Goal: Task Accomplishment & Management: Manage account settings

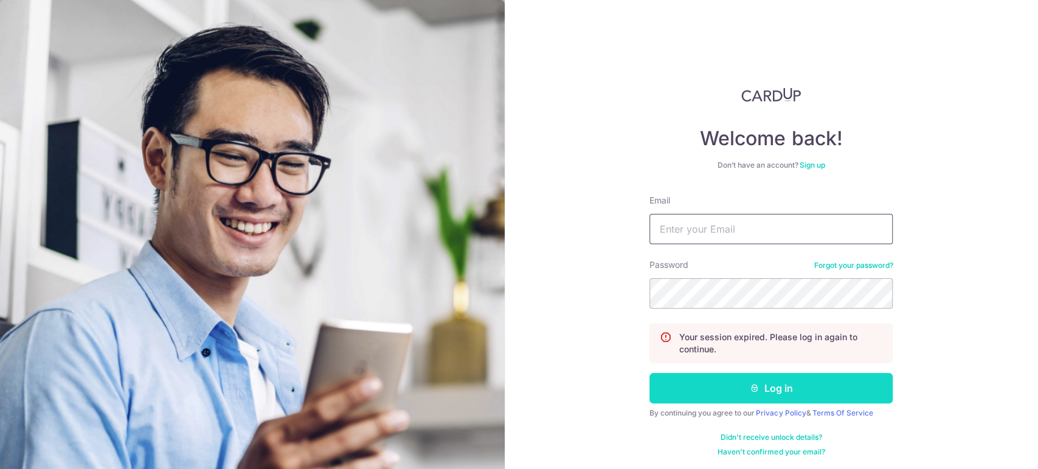
type input "[EMAIL_ADDRESS][DOMAIN_NAME]"
click at [688, 383] on button "Log in" at bounding box center [770, 388] width 243 height 30
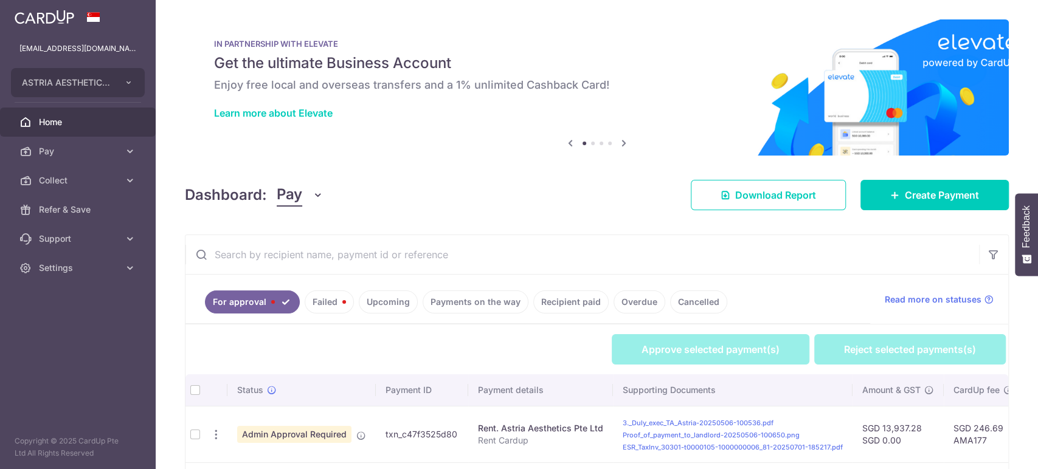
click at [313, 185] on button "Pay" at bounding box center [300, 195] width 47 height 23
click at [320, 257] on link "Collect" at bounding box center [340, 258] width 126 height 29
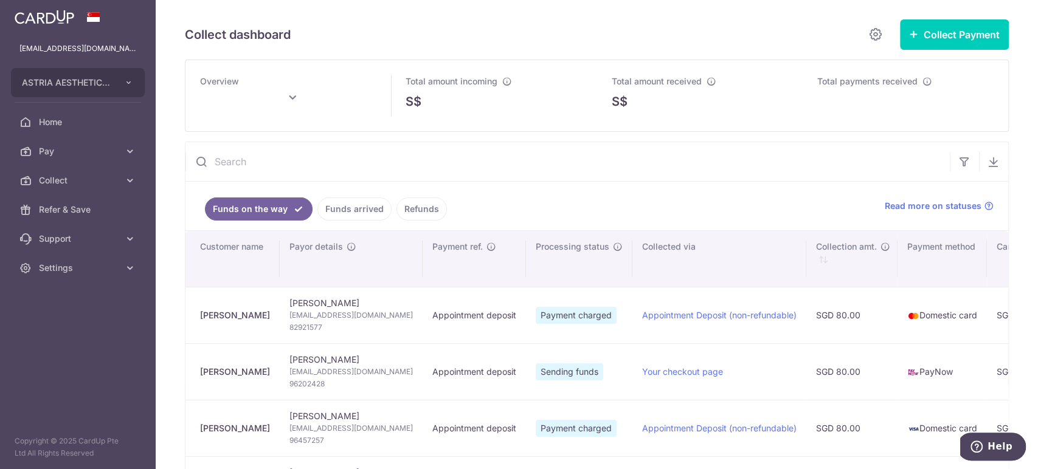
drag, startPoint x: 253, startPoint y: 311, endPoint x: 200, endPoint y: 315, distance: 53.0
click at [200, 315] on div "[PERSON_NAME]" at bounding box center [235, 315] width 70 height 12
copy div "[PERSON_NAME]"
type input "[DATE]"
click at [313, 327] on span "82921577" at bounding box center [350, 328] width 123 height 12
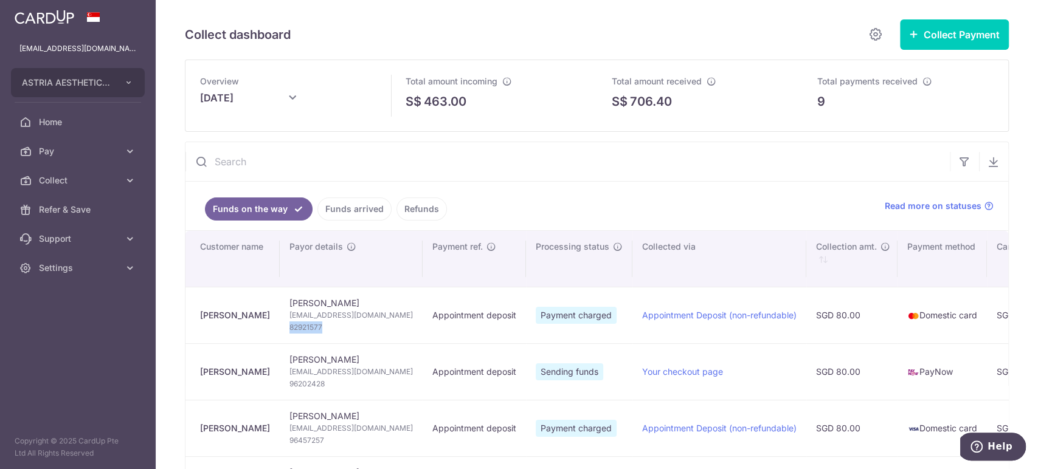
click at [313, 327] on span "82921577" at bounding box center [350, 328] width 123 height 12
copy tr "82921577"
click at [340, 315] on span "[EMAIL_ADDRESS][DOMAIN_NAME]" at bounding box center [350, 315] width 123 height 12
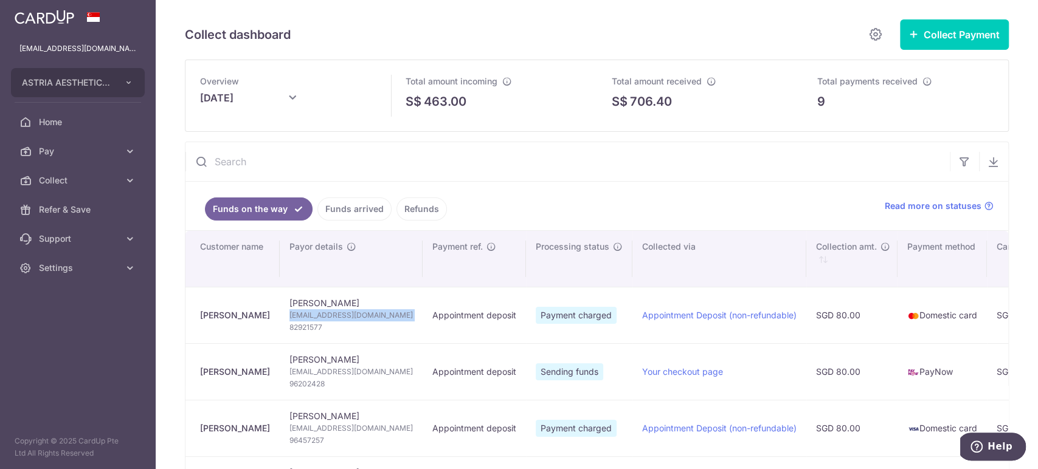
click at [340, 315] on span "[EMAIL_ADDRESS][DOMAIN_NAME]" at bounding box center [350, 315] width 123 height 12
copy td "[EMAIL_ADDRESS][DOMAIN_NAME]"
